Goal: Task Accomplishment & Management: Manage account settings

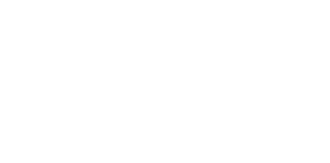
scroll to position [90, 0]
click at [330, 148] on div "Loading..." at bounding box center [165, 81] width 330 height 163
click at [316, 163] on div "Loading..." at bounding box center [165, 102] width 302 height 163
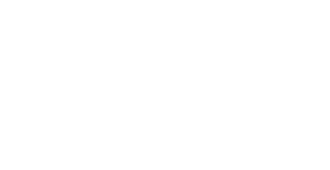
scroll to position [90, 0]
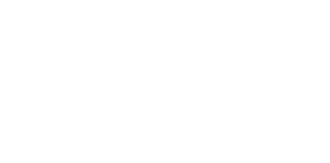
click at [68, 69] on button "Tracking" at bounding box center [43, 70] width 49 height 13
click at [219, 146] on button "button" at bounding box center [216, 145] width 6 height 6
click at [163, 81] on button "Clock Off" at bounding box center [149, 82] width 28 height 8
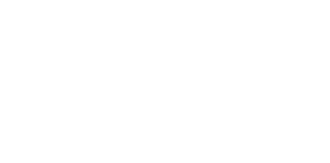
click at [276, 29] on button "Close" at bounding box center [266, 28] width 19 height 8
click at [68, 68] on button "Tracking" at bounding box center [43, 70] width 49 height 13
click at [214, 145] on button "button" at bounding box center [211, 145] width 6 height 6
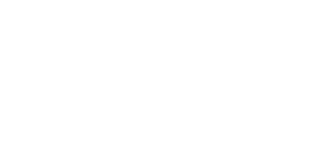
type input "ma"
click at [163, 85] on button "Clock On" at bounding box center [149, 82] width 28 height 8
click at [54, 46] on div "Collaborate" at bounding box center [44, 45] width 20 height 5
click at [249, 152] on button "@" at bounding box center [245, 149] width 6 height 6
click at [261, 152] on button "button" at bounding box center [258, 149] width 6 height 6
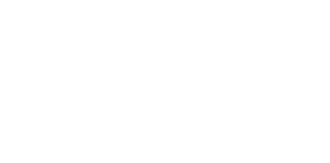
scroll to position [84, 0]
click at [290, 153] on button "Send" at bounding box center [280, 149] width 20 height 8
click at [259, 151] on icon "button" at bounding box center [257, 149] width 3 height 4
click at [290, 153] on button "Send" at bounding box center [280, 149] width 20 height 8
click at [68, 65] on button "Tracking" at bounding box center [43, 70] width 49 height 13
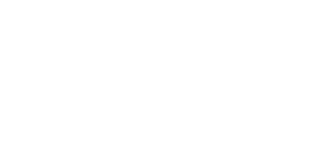
click at [219, 146] on button "button" at bounding box center [216, 145] width 6 height 6
click at [163, 81] on button "Clock Off" at bounding box center [149, 82] width 28 height 8
click at [276, 29] on button "Close" at bounding box center [266, 28] width 19 height 8
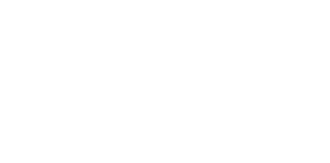
click at [68, 70] on button "Tracking" at bounding box center [43, 70] width 49 height 13
click at [217, 146] on icon "button" at bounding box center [215, 145] width 3 height 3
click at [163, 81] on button "Clock Off" at bounding box center [149, 82] width 28 height 8
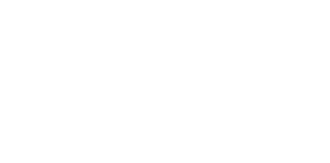
scroll to position [10, 0]
click at [48, 71] on div "Tracking" at bounding box center [41, 71] width 14 height 5
click at [213, 146] on icon "button" at bounding box center [211, 145] width 3 height 3
click at [330, 138] on div "[PERSON_NAME]" at bounding box center [165, 140] width 330 height 5
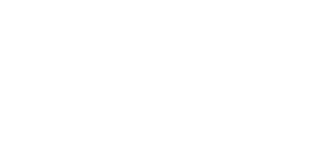
type input "m"
click at [163, 83] on button "Clock On" at bounding box center [149, 82] width 28 height 8
